Goal: Browse casually

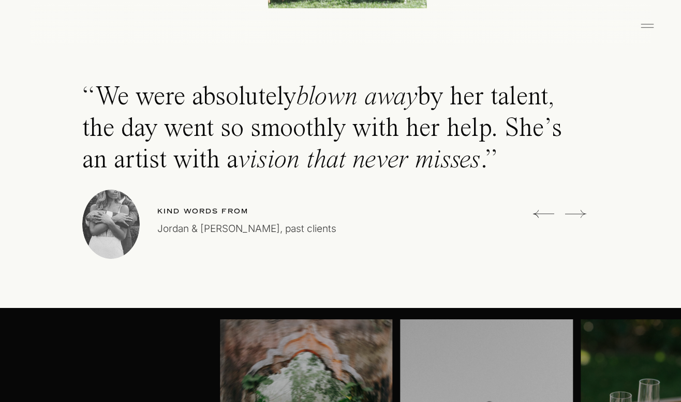
scroll to position [2901, 0]
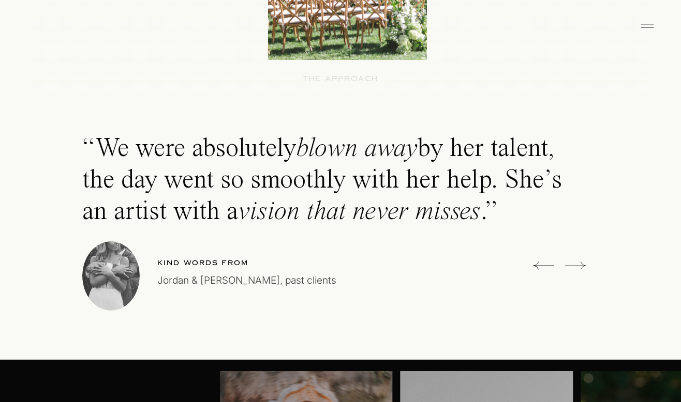
click at [583, 267] on icon at bounding box center [575, 265] width 21 height 21
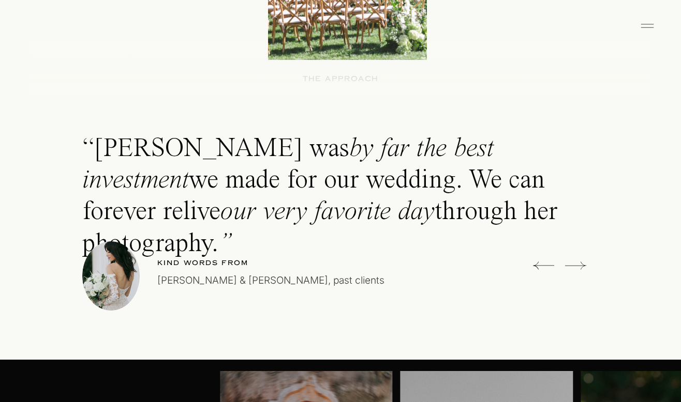
click at [583, 267] on icon at bounding box center [575, 265] width 21 height 21
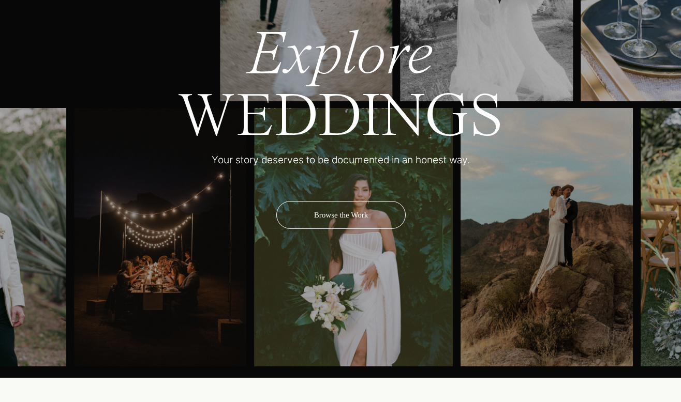
scroll to position [3430, 0]
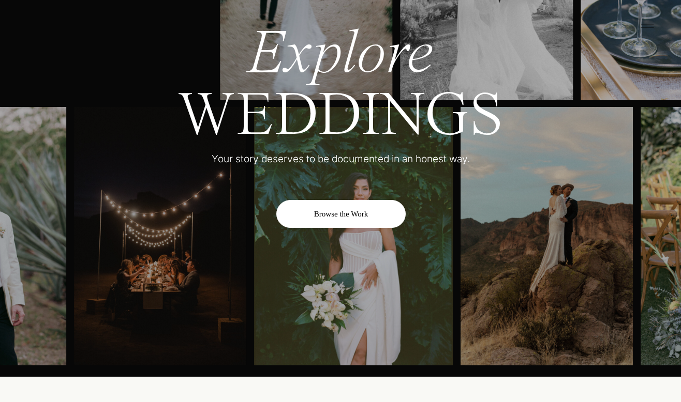
click at [324, 222] on div "Browse the Work" at bounding box center [340, 214] width 129 height 28
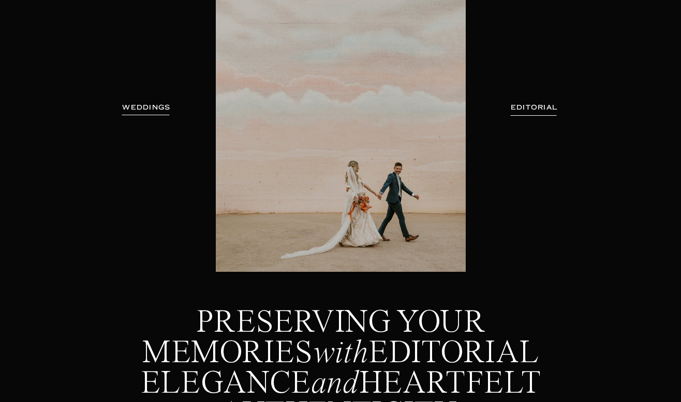
scroll to position [147, 0]
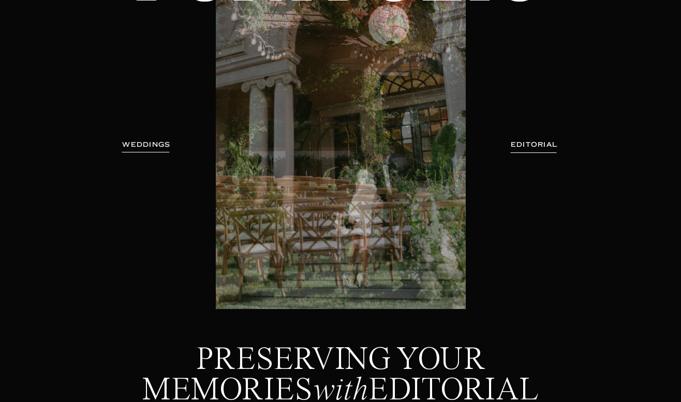
click at [532, 146] on h3 "EDITORIAL" at bounding box center [534, 145] width 76 height 10
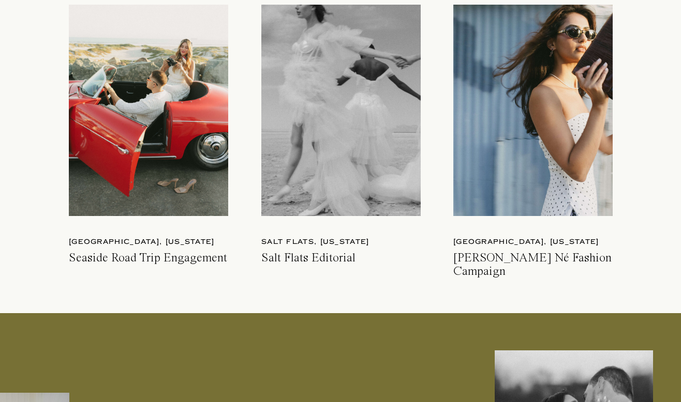
scroll to position [2916, 0]
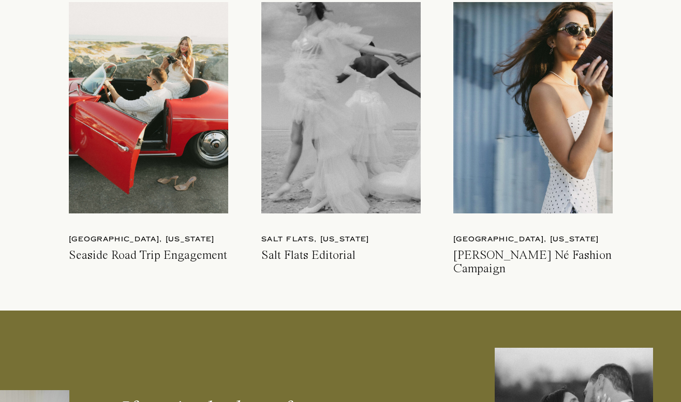
click at [514, 165] on div at bounding box center [532, 108] width 159 height 212
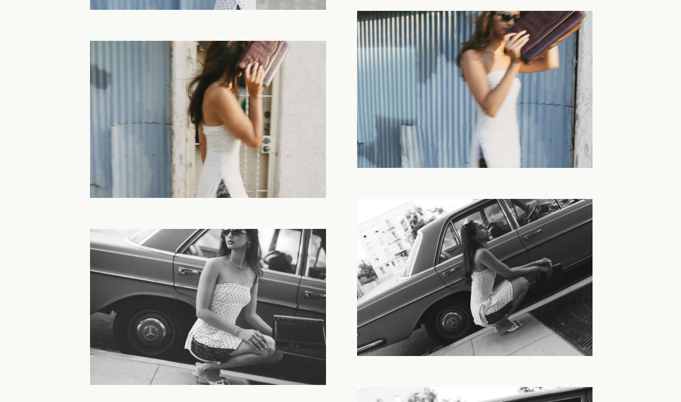
scroll to position [3210, 0]
